Goal: Task Accomplishment & Management: Manage account settings

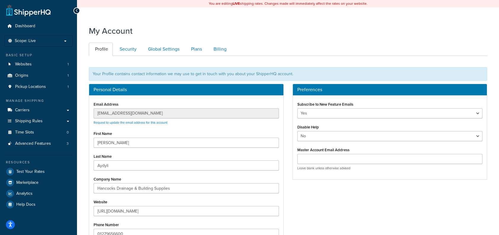
scroll to position [30, 0]
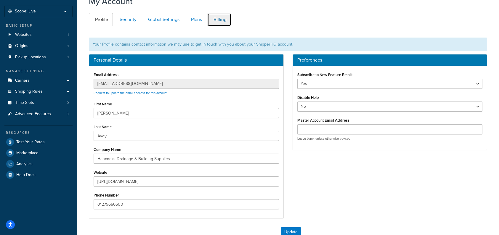
click at [220, 21] on link "Billing" at bounding box center [219, 19] width 24 height 13
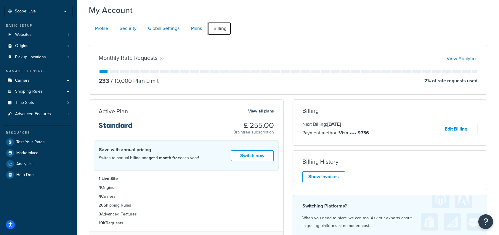
scroll to position [59, 0]
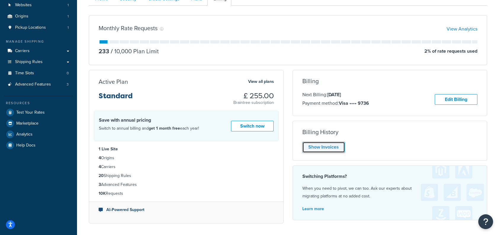
click at [330, 147] on link "Show Invoices" at bounding box center [323, 147] width 43 height 11
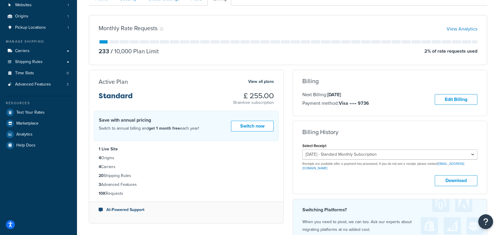
scroll to position [89, 0]
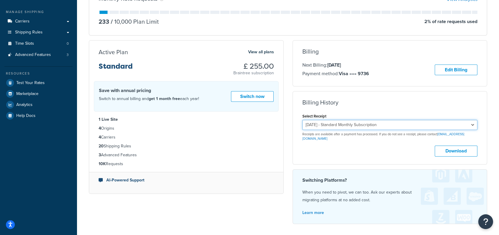
click at [471, 126] on select "[DATE] - Standard Monthly Subscription [DATE] - Standard Monthly Subscription […" at bounding box center [389, 125] width 175 height 10
click at [470, 124] on select "[DATE] - Standard Monthly Subscription [DATE] - Standard Monthly Subscription […" at bounding box center [389, 125] width 175 height 10
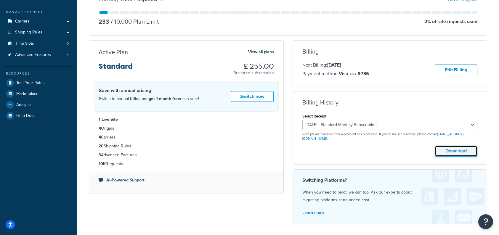
click at [458, 146] on button "Download" at bounding box center [456, 151] width 43 height 11
